Goal: Check status: Check status

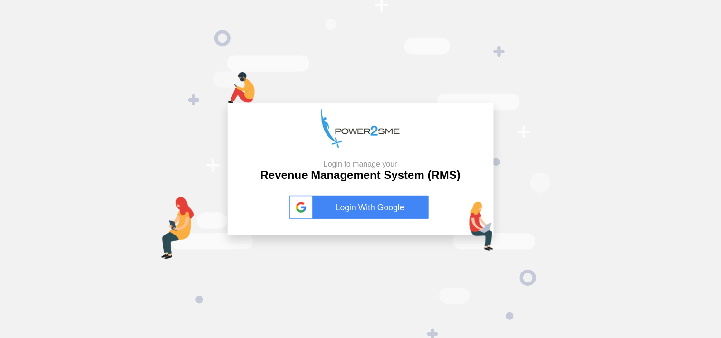
click at [349, 201] on link "Login With Google" at bounding box center [360, 208] width 143 height 24
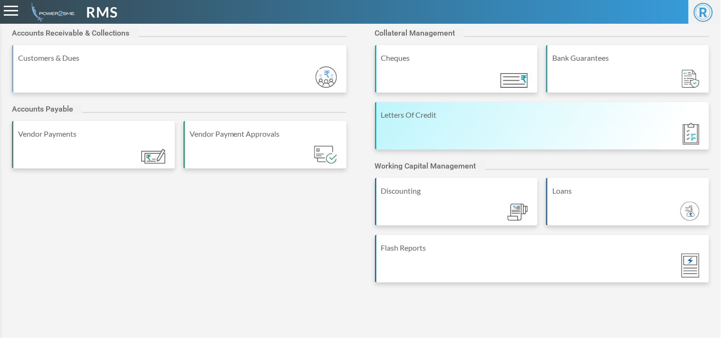
click at [458, 132] on div "Letters Of Credit" at bounding box center [542, 126] width 335 height 48
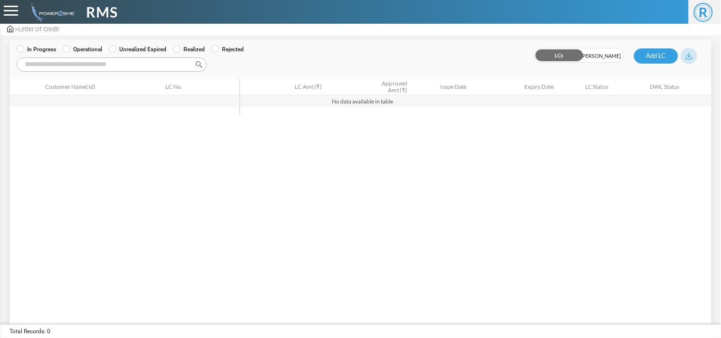
click at [98, 51] on label "Operational" at bounding box center [82, 49] width 39 height 9
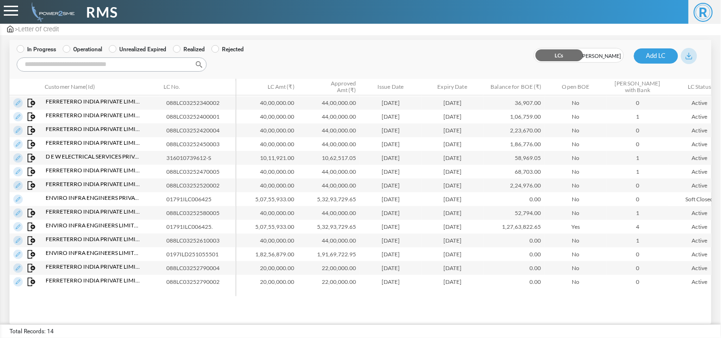
click at [99, 65] on input "Search:" at bounding box center [112, 64] width 190 height 14
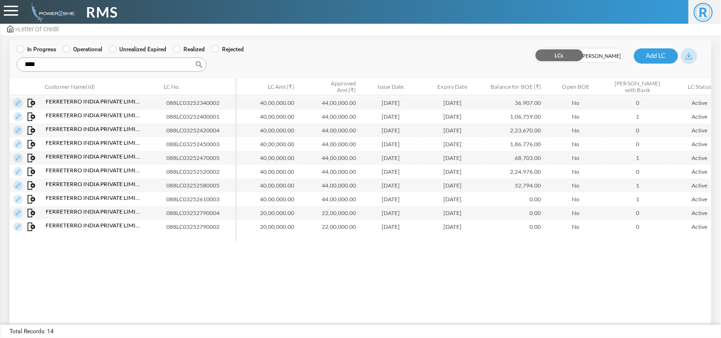
type input "****"
click at [196, 211] on td "088LC03252790004" at bounding box center [201, 213] width 77 height 14
copy td "088LC03252790004"
click at [198, 227] on td "088LC03252790002" at bounding box center [201, 227] width 77 height 14
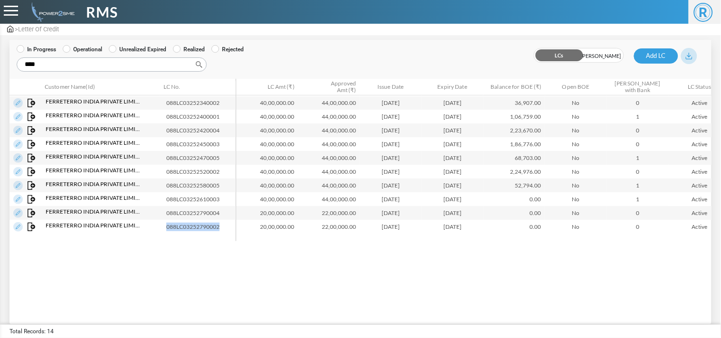
click at [198, 227] on td "088LC03252790002" at bounding box center [201, 227] width 77 height 14
copy td "088LC03252790002"
